Goal: Transaction & Acquisition: Purchase product/service

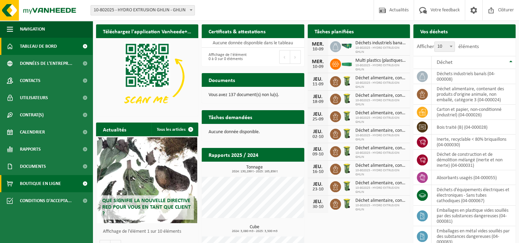
click at [48, 183] on span "Boutique en ligne" at bounding box center [40, 183] width 41 height 17
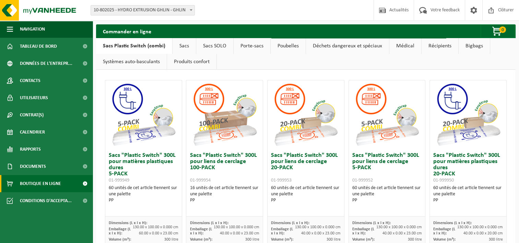
click at [181, 50] on link "Sacs" at bounding box center [184, 46] width 23 height 16
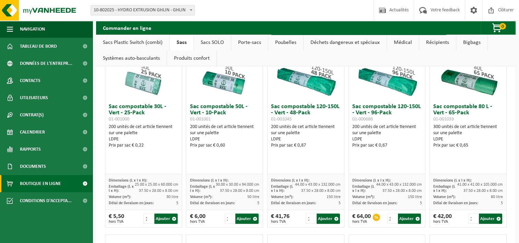
scroll to position [309, 0]
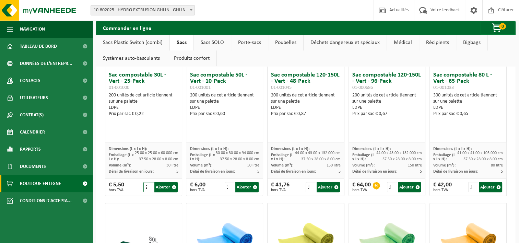
click at [150, 185] on input "2" at bounding box center [148, 187] width 10 height 10
click at [149, 185] on input "3" at bounding box center [148, 187] width 10 height 10
click at [149, 185] on input "4" at bounding box center [148, 187] width 10 height 10
click at [149, 185] on input "5" at bounding box center [148, 187] width 10 height 10
click at [149, 184] on input "6" at bounding box center [148, 187] width 10 height 10
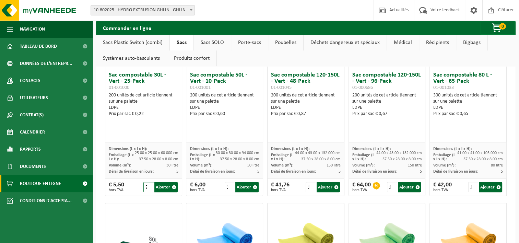
click at [149, 184] on input "7" at bounding box center [148, 187] width 10 height 10
click at [149, 184] on input "8" at bounding box center [148, 187] width 10 height 10
click at [149, 184] on input "9" at bounding box center [148, 187] width 10 height 10
click at [149, 184] on input "10" at bounding box center [148, 187] width 10 height 10
click at [149, 184] on input "11" at bounding box center [148, 187] width 10 height 10
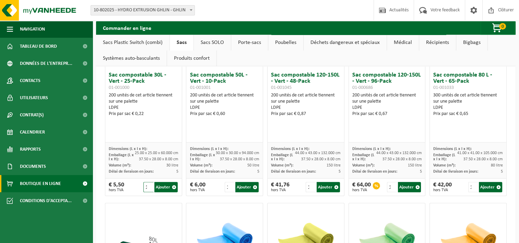
click at [149, 184] on input "12" at bounding box center [148, 187] width 10 height 10
click at [149, 184] on input "13" at bounding box center [148, 187] width 10 height 10
click at [149, 184] on input "14" at bounding box center [148, 187] width 10 height 10
click at [149, 184] on input "15" at bounding box center [148, 187] width 10 height 10
click at [149, 184] on input "16" at bounding box center [148, 187] width 10 height 10
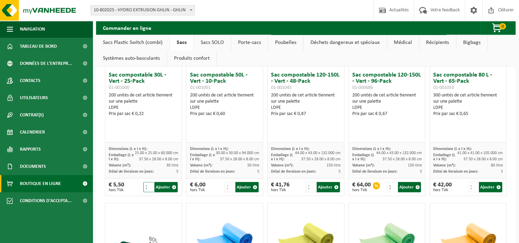
click at [149, 184] on input "17" at bounding box center [148, 187] width 10 height 10
click at [149, 184] on input "18" at bounding box center [148, 187] width 10 height 10
click at [149, 184] on input "19" at bounding box center [148, 187] width 10 height 10
click at [149, 184] on input "20" at bounding box center [148, 187] width 10 height 10
click at [149, 184] on input "21" at bounding box center [148, 187] width 10 height 10
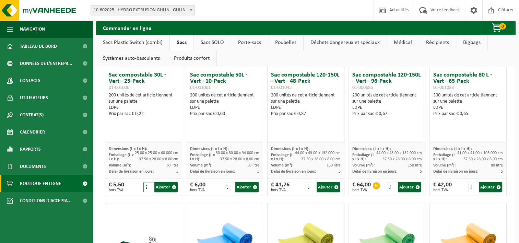
click at [149, 186] on input "22" at bounding box center [148, 187] width 10 height 10
click at [157, 188] on button "Ajouter" at bounding box center [165, 187] width 23 height 10
type input "1"
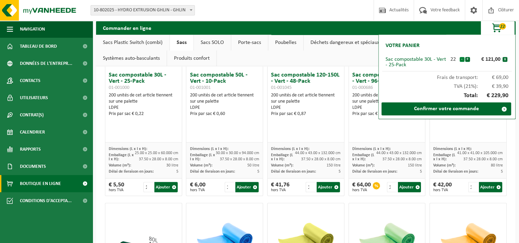
click at [461, 59] on button "-" at bounding box center [462, 59] width 5 height 5
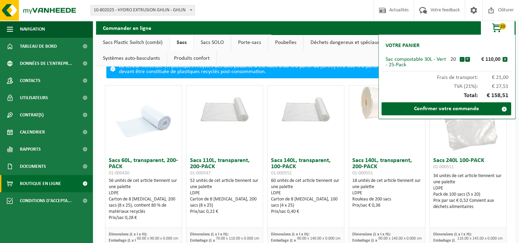
scroll to position [0, 0]
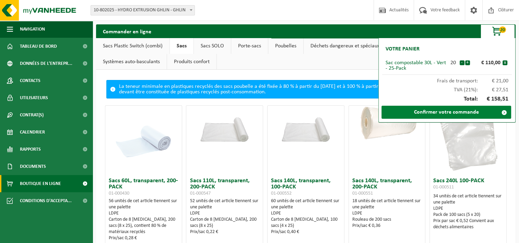
click at [453, 111] on link "Confirmer votre commande" at bounding box center [447, 112] width 130 height 13
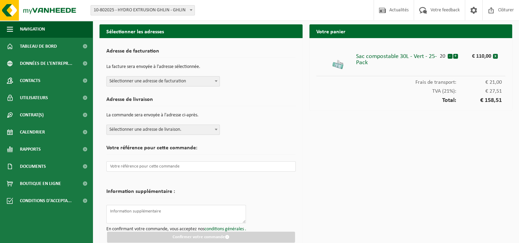
click at [140, 83] on span "Sélectionner une adresse de facturation" at bounding box center [163, 82] width 113 height 10
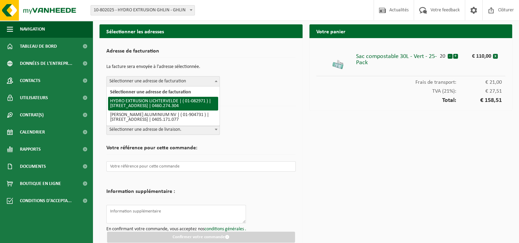
select select "620"
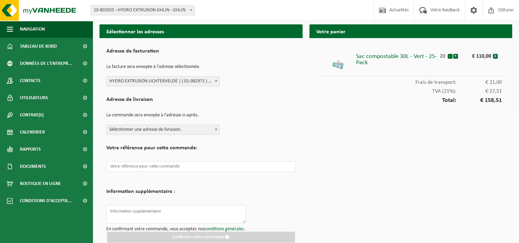
click at [177, 130] on span "Sélectionner une adresse de livraison." at bounding box center [163, 130] width 113 height 10
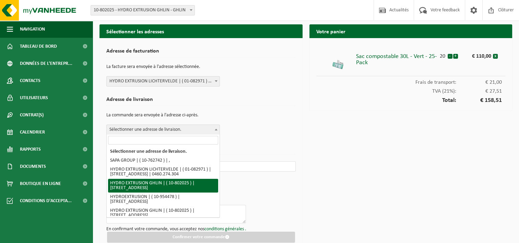
select select "34831"
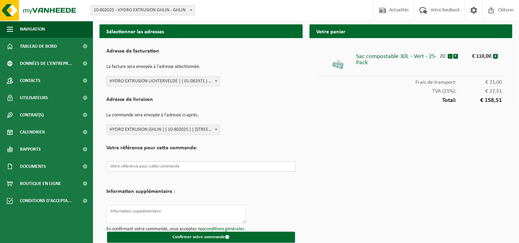
click at [161, 170] on input "text" at bounding box center [200, 166] width 189 height 10
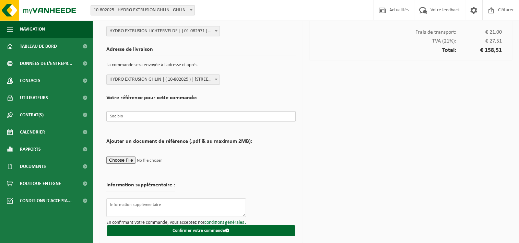
scroll to position [52, 0]
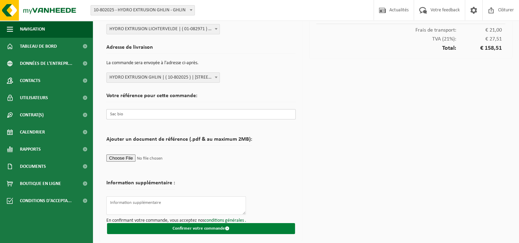
type input "Sac bio"
click at [183, 229] on button "Confirmer votre commande" at bounding box center [201, 228] width 188 height 11
